Goal: Task Accomplishment & Management: Complete application form

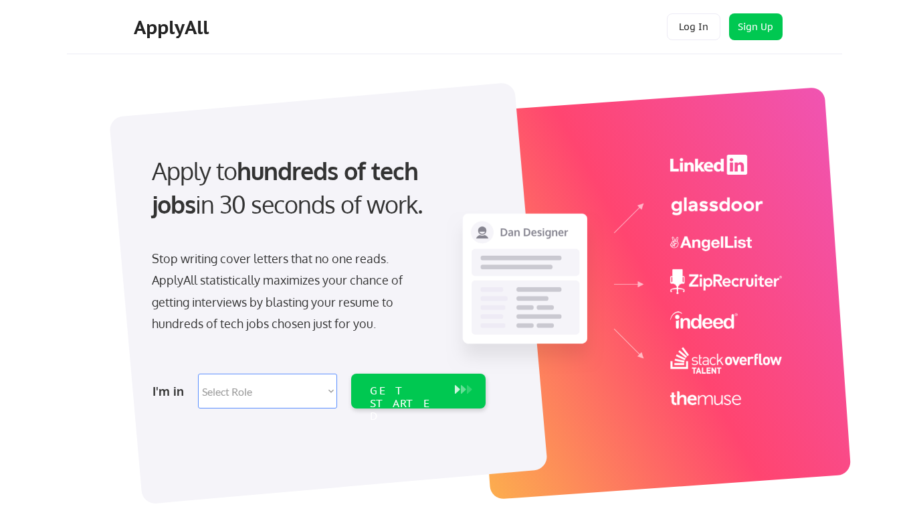
click at [252, 394] on select "Select Role Software Engineering Product Management Customer Success Sales UI/U…" at bounding box center [267, 390] width 139 height 35
select select ""hr_recruiting""
click at [198, 373] on select "Select Role Software Engineering Product Management Customer Success Sales UI/U…" at bounding box center [267, 390] width 139 height 35
select select ""hr_recruiting""
click at [403, 391] on div "GET STARTED" at bounding box center [406, 403] width 72 height 39
